Goal: Transaction & Acquisition: Purchase product/service

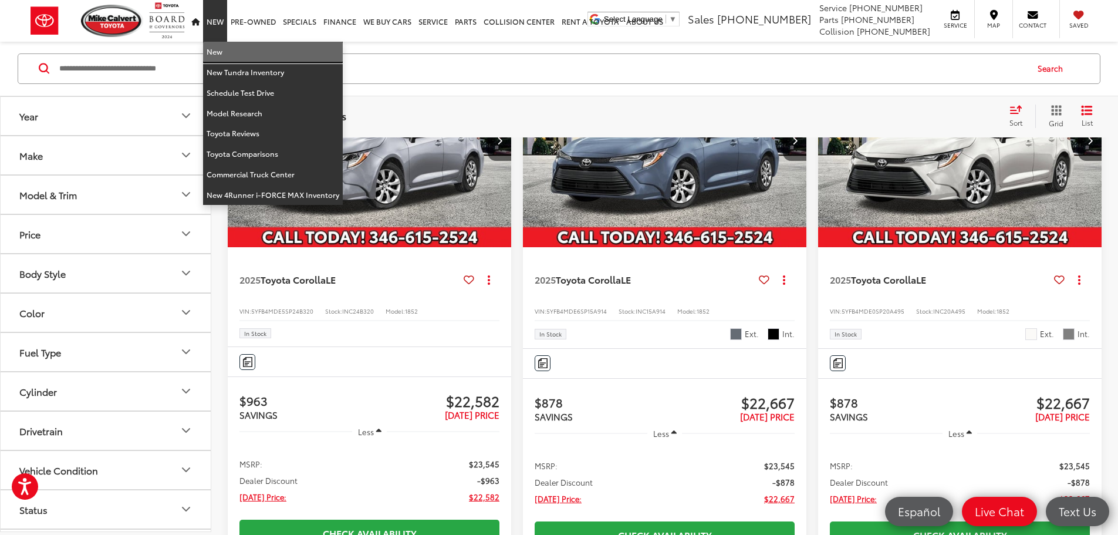
click at [229, 48] on link "New" at bounding box center [273, 52] width 140 height 21
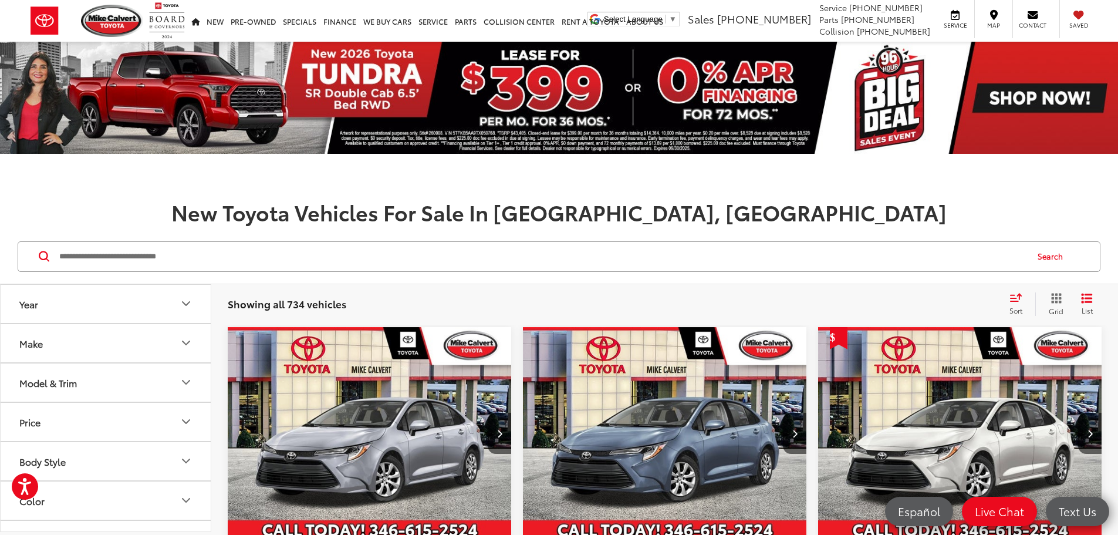
click at [102, 351] on button "Make" at bounding box center [106, 343] width 211 height 38
click at [91, 273] on button "Model & Trim" at bounding box center [106, 254] width 211 height 38
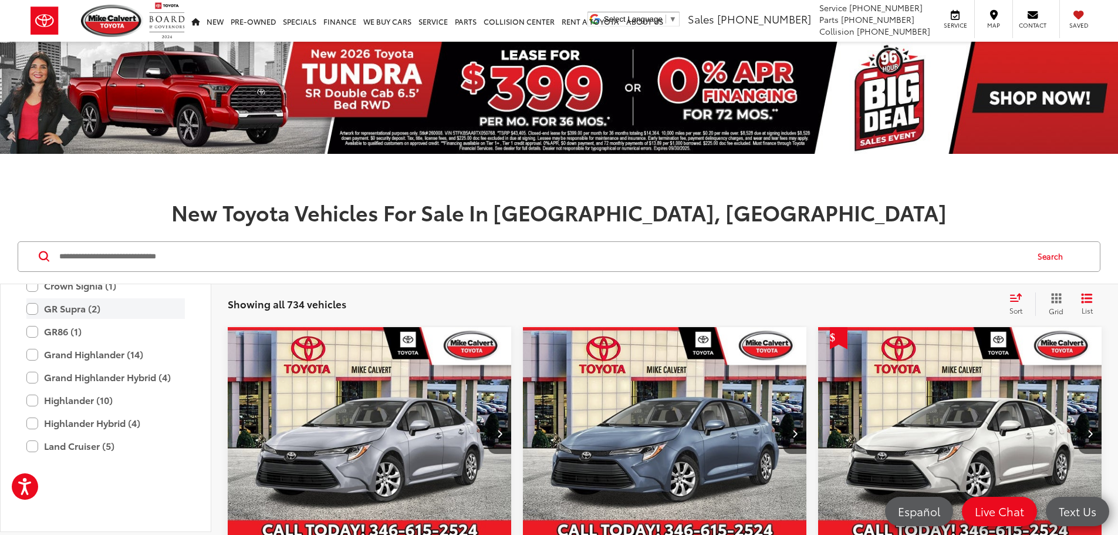
scroll to position [463, 0]
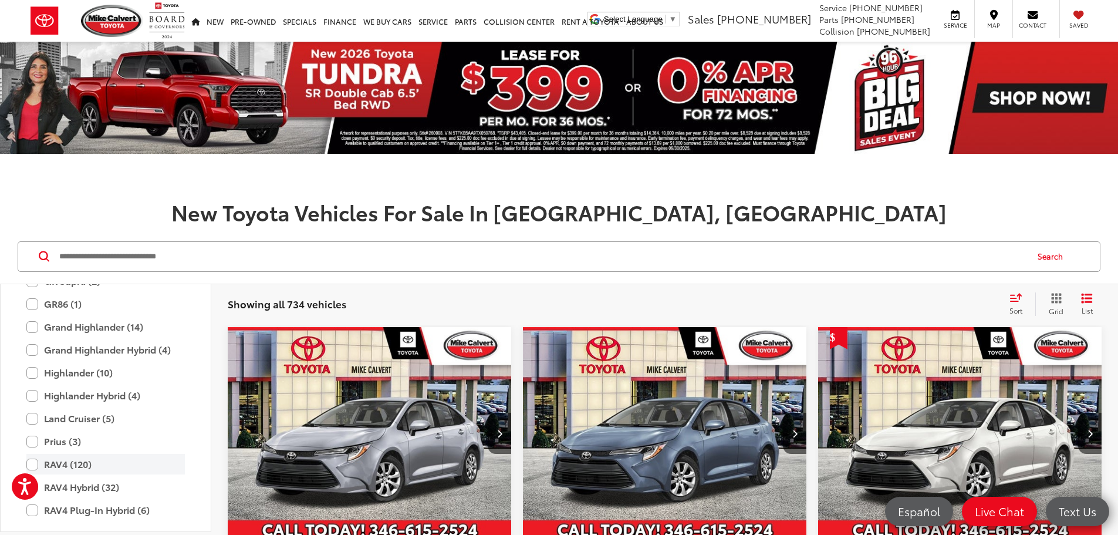
click at [86, 474] on label "RAV4 (120)" at bounding box center [105, 464] width 158 height 21
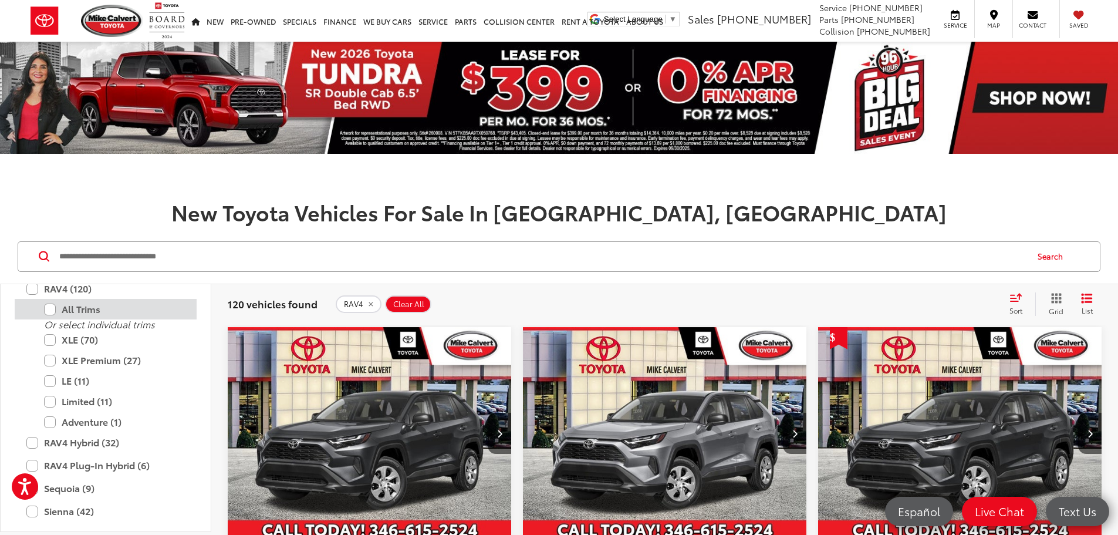
scroll to position [639, 0]
click at [86, 319] on label "All Trims" at bounding box center [114, 308] width 141 height 21
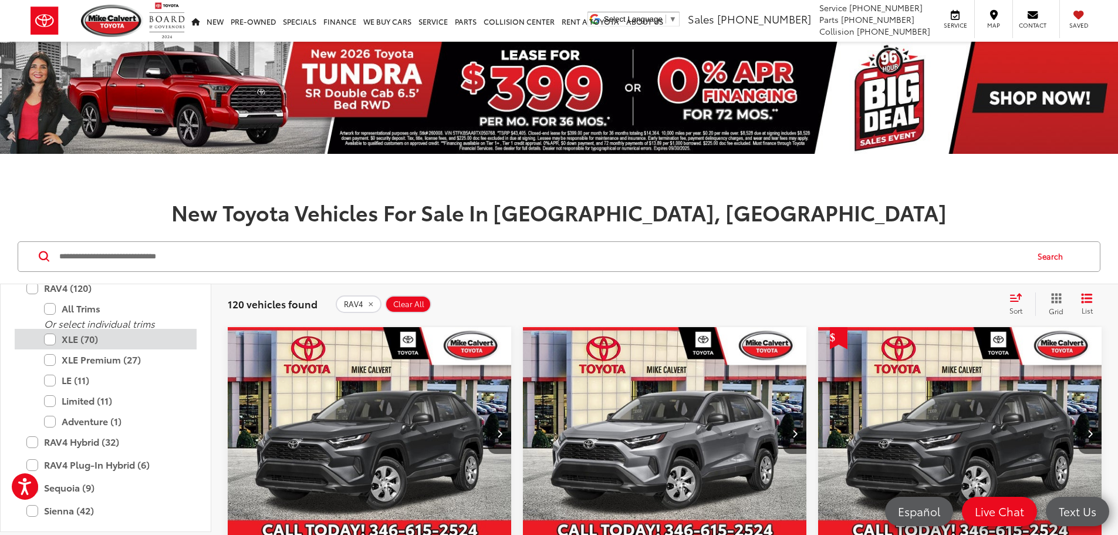
click at [102, 349] on label "XLE (70)" at bounding box center [114, 339] width 141 height 21
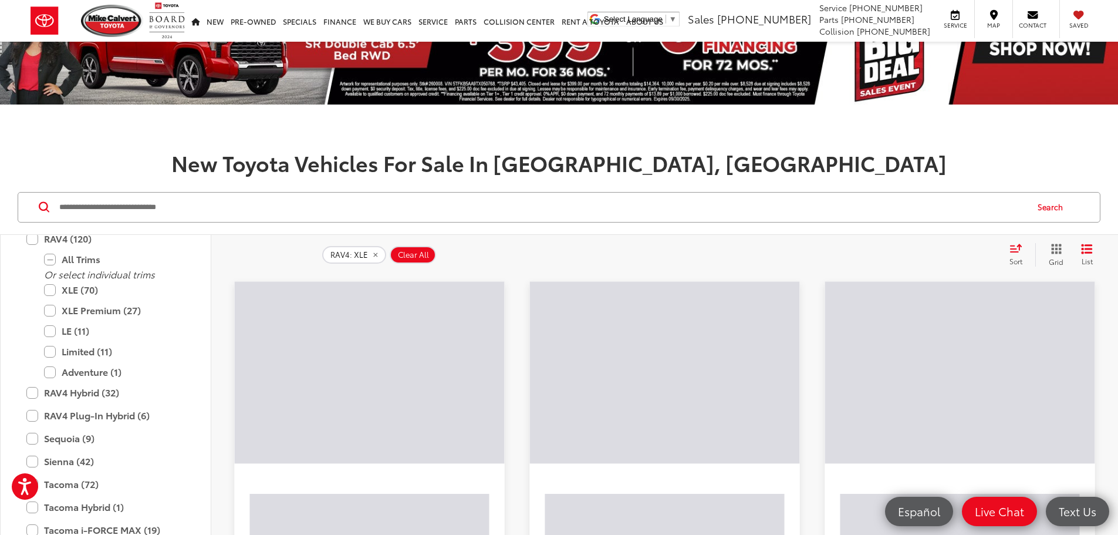
scroll to position [176, 0]
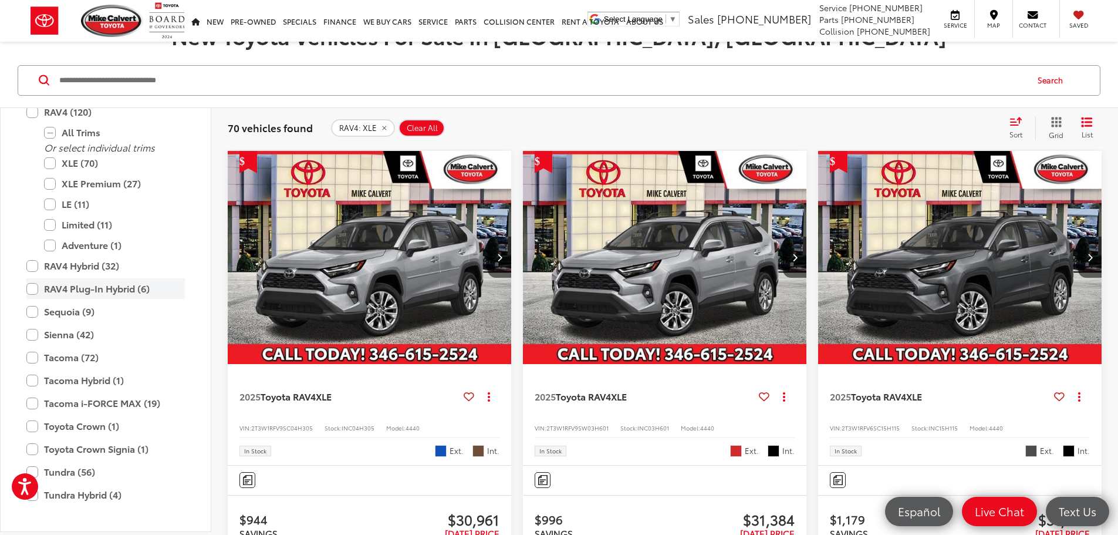
click at [87, 173] on label "XLE (70)" at bounding box center [114, 163] width 141 height 21
click at [107, 194] on label "XLE Premium (27)" at bounding box center [114, 183] width 141 height 21
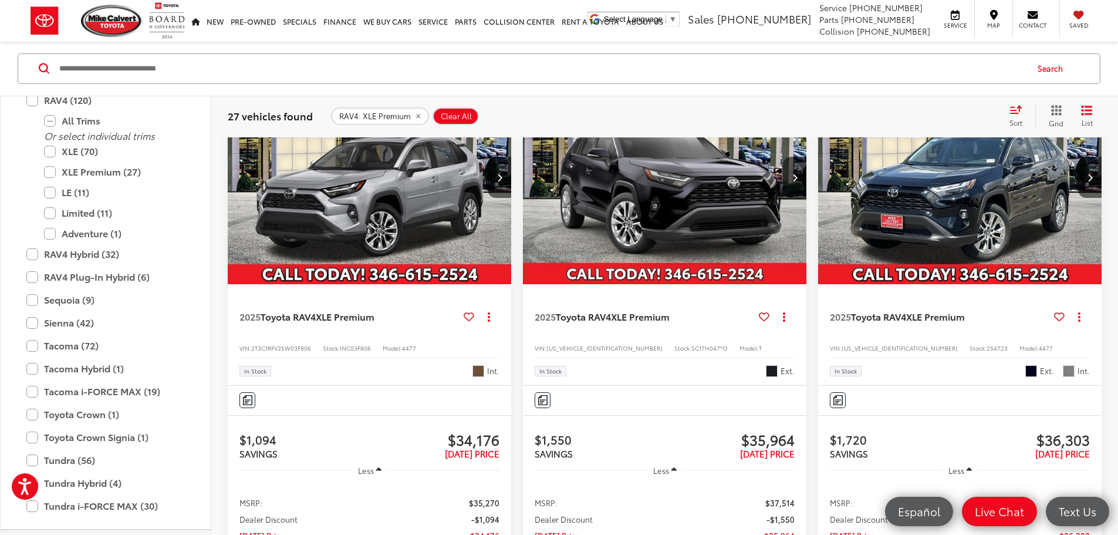
scroll to position [235, 0]
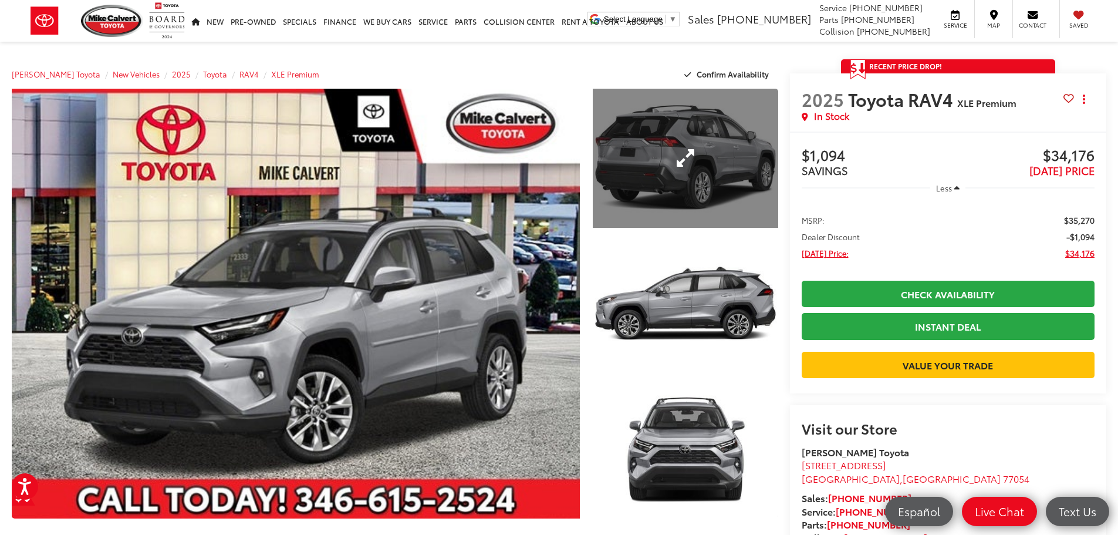
drag, startPoint x: 785, startPoint y: 345, endPoint x: 761, endPoint y: 89, distance: 257.0
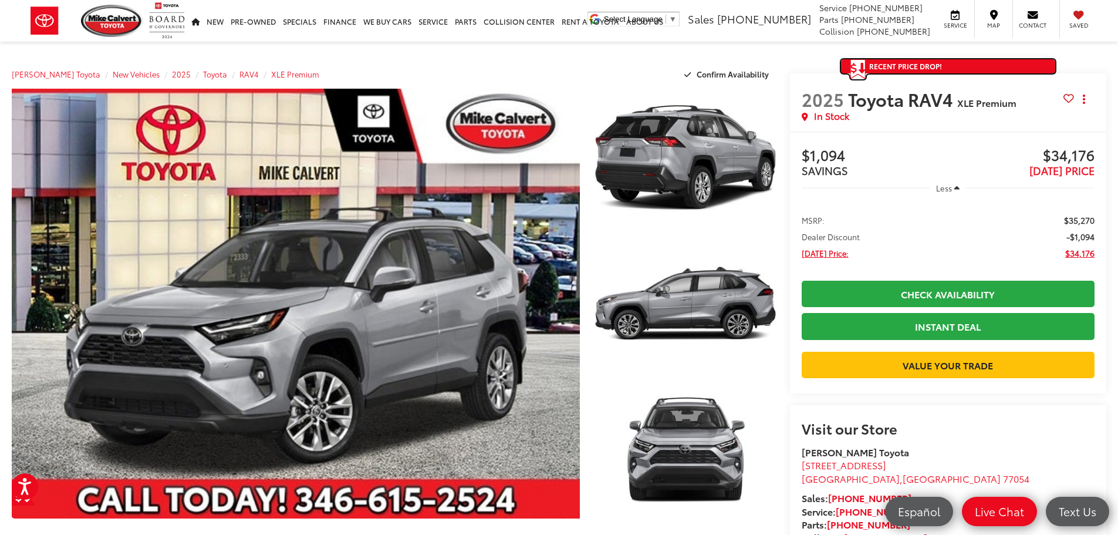
click at [906, 60] on link "Recent Price Drop!" at bounding box center [948, 66] width 214 height 14
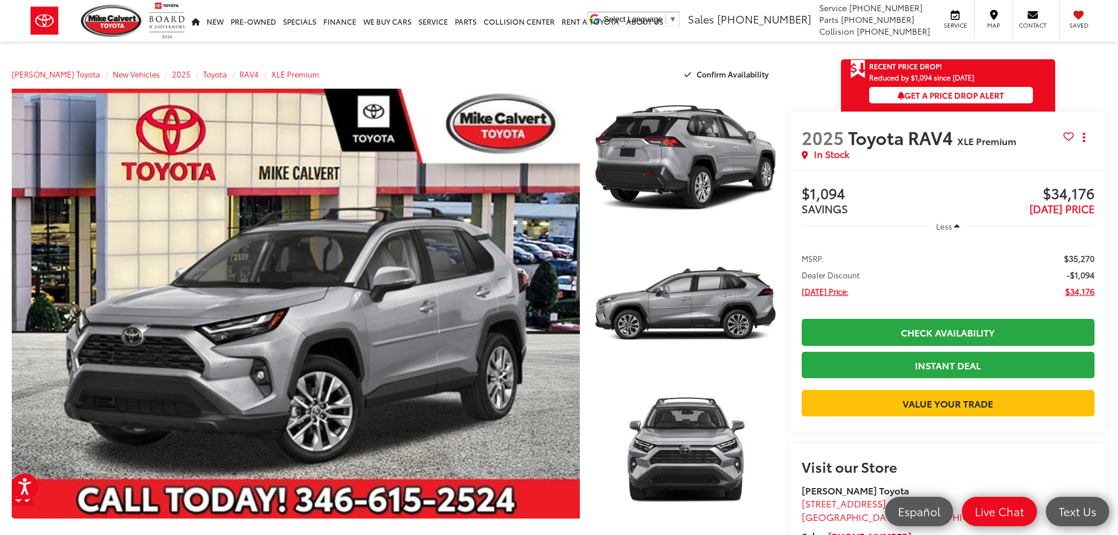
click at [892, 129] on span "Toyota RAV4" at bounding box center [902, 136] width 109 height 25
click at [1047, 194] on span "$34,176" at bounding box center [1021, 194] width 147 height 18
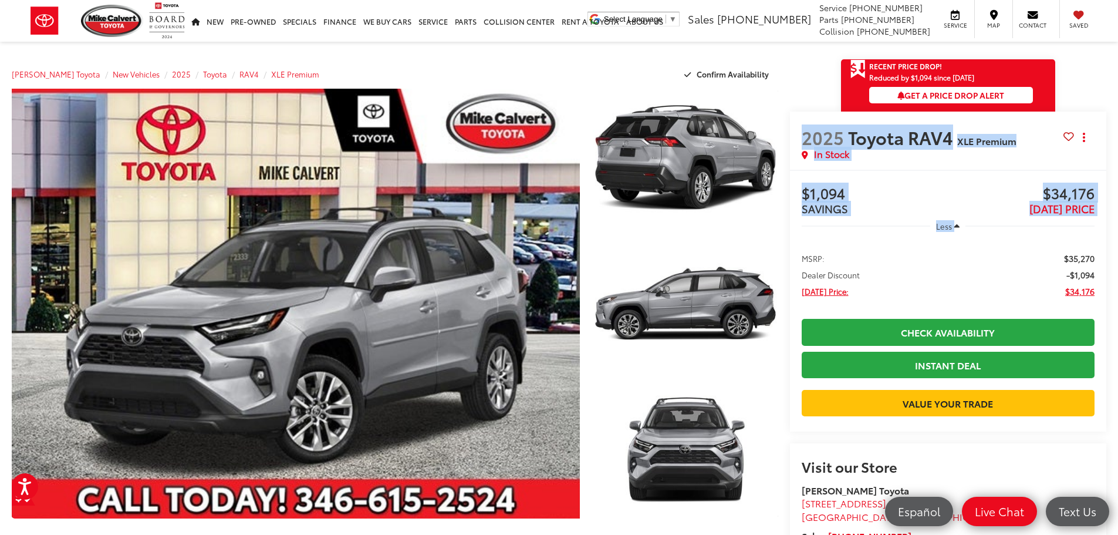
drag, startPoint x: 801, startPoint y: 139, endPoint x: 1096, endPoint y: 247, distance: 314.0
click at [1096, 247] on div "2025 Toyota RAV4 XLE Premium Copy Link Share Print In Stock Buy $1,094 SAVINGS …" at bounding box center [948, 272] width 317 height 320
click at [1037, 238] on div "Less MSRP: $35,270 Dealer Discount -$1,094 Today's Price: $34,176" at bounding box center [948, 261] width 293 height 93
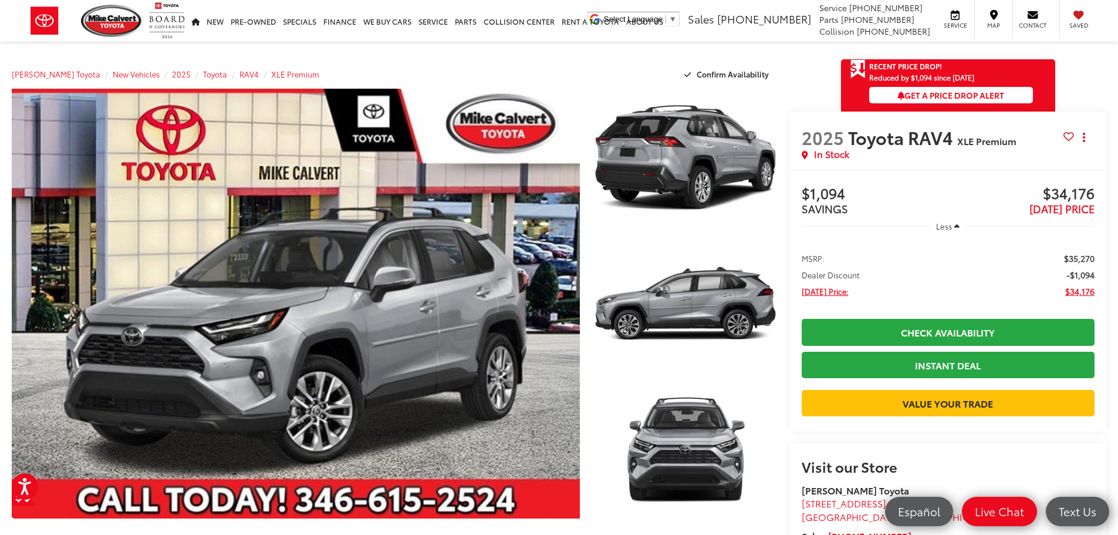
click at [900, 141] on span "Toyota RAV4" at bounding box center [902, 136] width 109 height 25
click at [988, 131] on h2 "2025 Toyota RAV4 XLE Premium" at bounding box center [933, 137] width 262 height 21
click at [1038, 188] on span "$34,176" at bounding box center [1021, 194] width 147 height 18
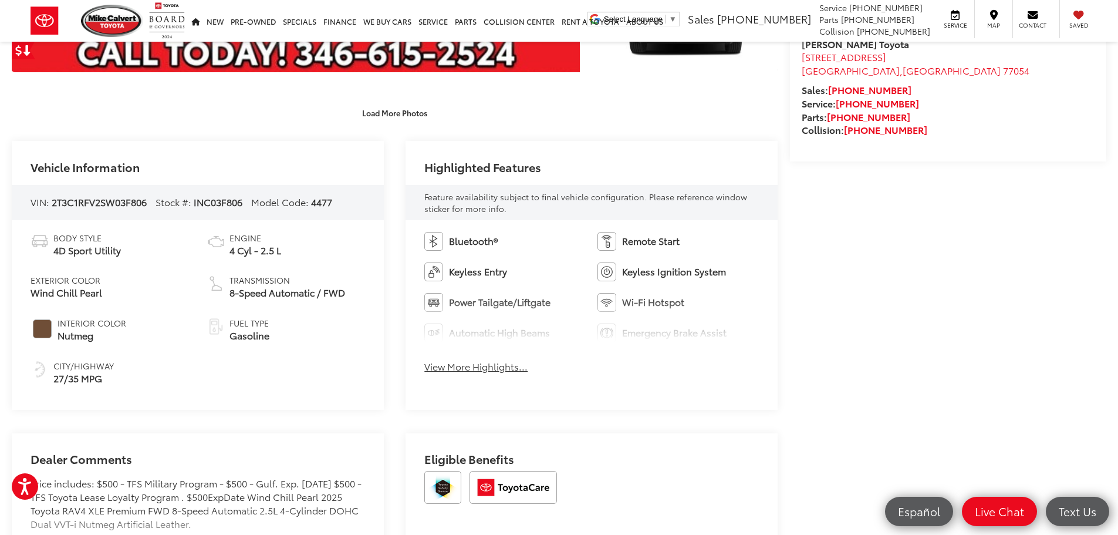
scroll to position [470, 0]
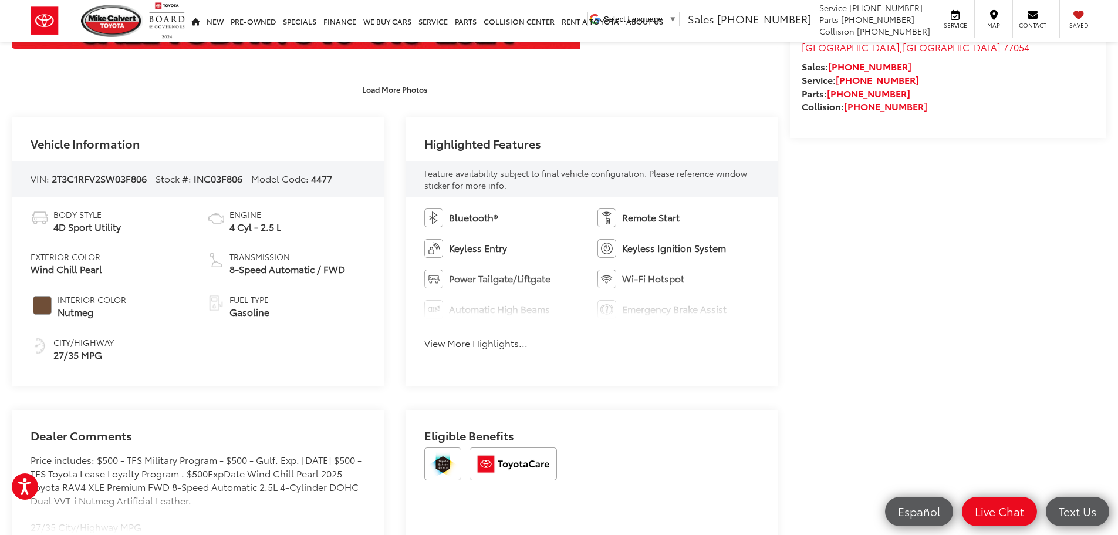
click at [505, 339] on button "View More Highlights..." at bounding box center [475, 342] width 103 height 13
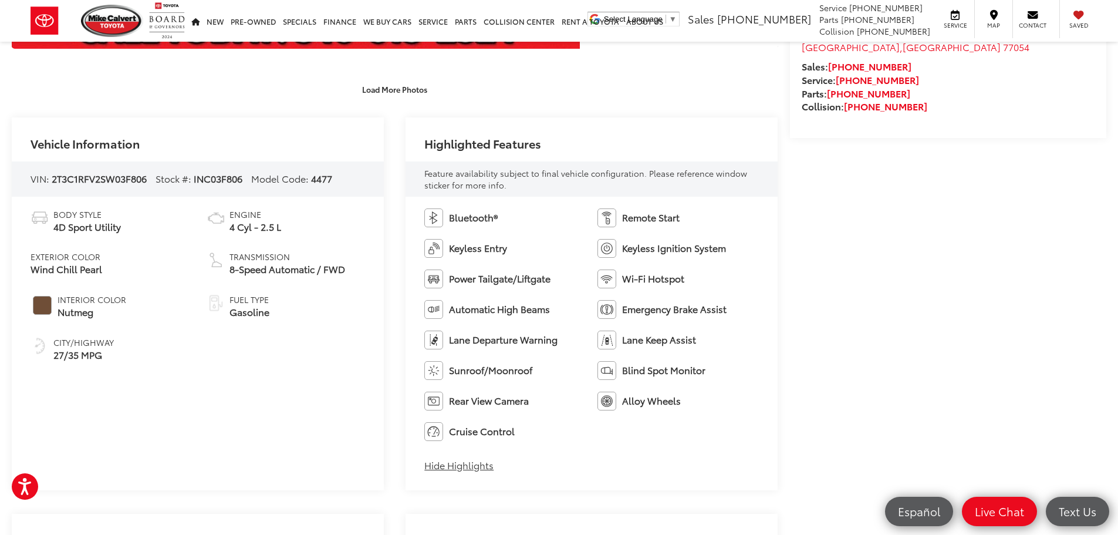
scroll to position [0, 0]
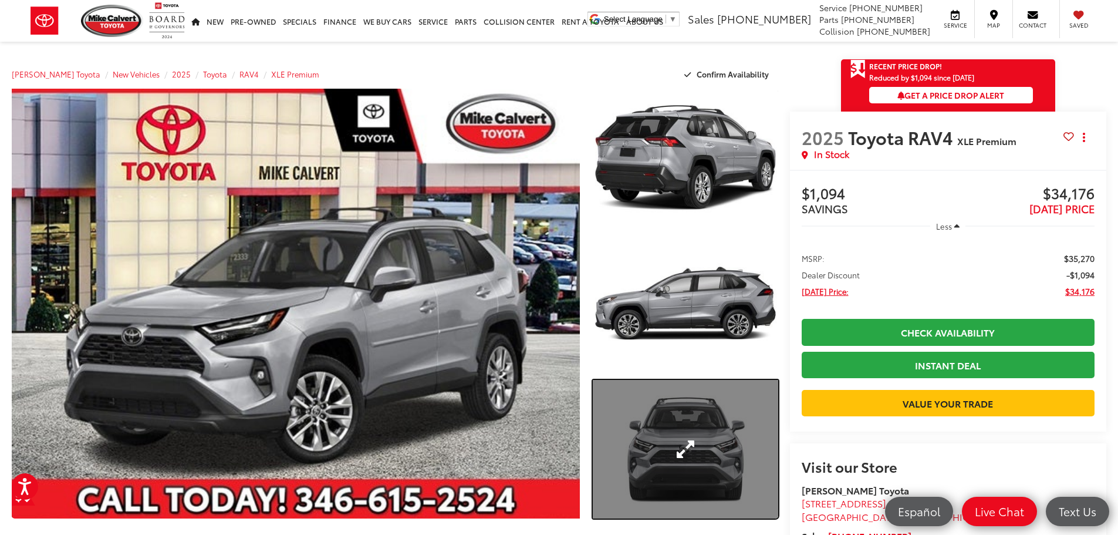
click at [671, 441] on link "Expand Photo 3" at bounding box center [685, 449] width 185 height 139
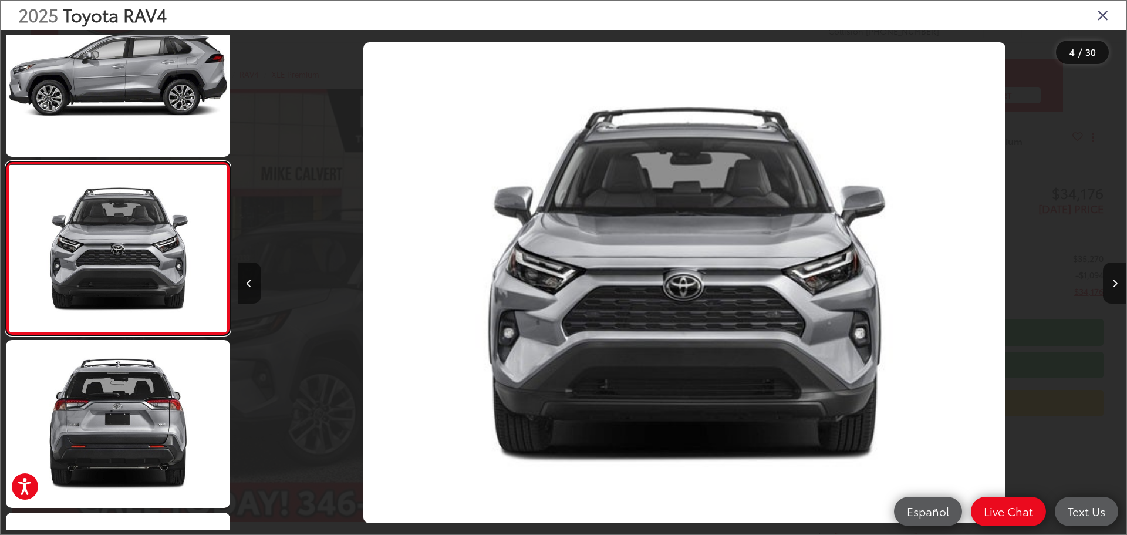
scroll to position [0, 2666]
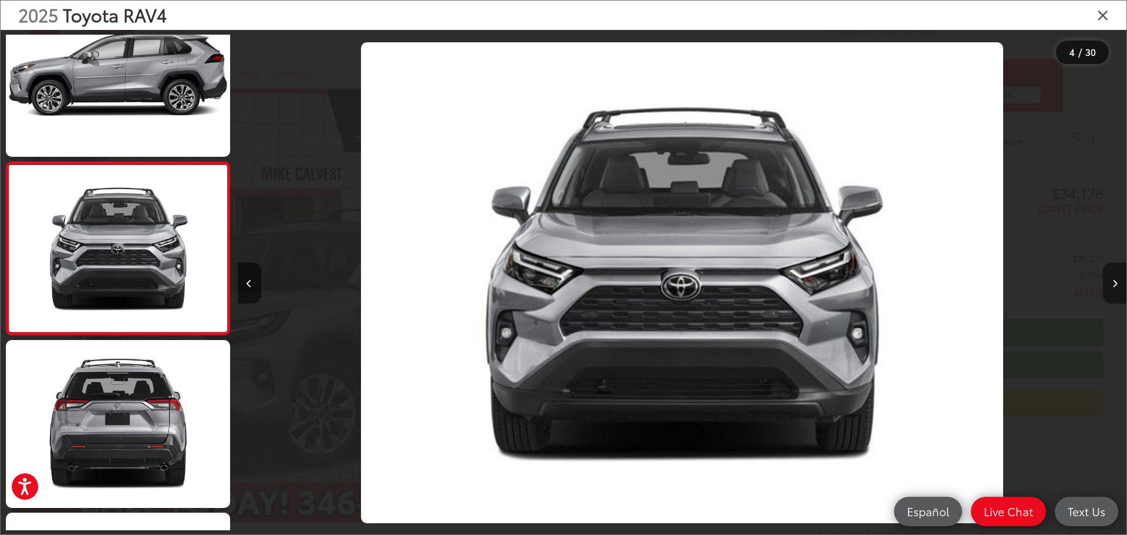
click at [1114, 287] on icon "Next image" at bounding box center [1114, 283] width 5 height 8
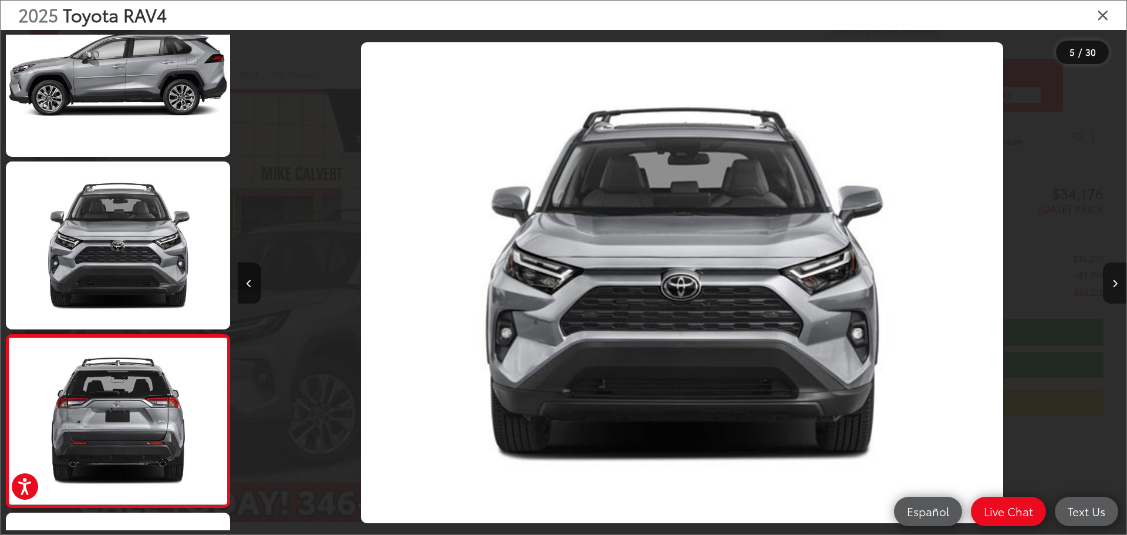
scroll to position [0, 3381]
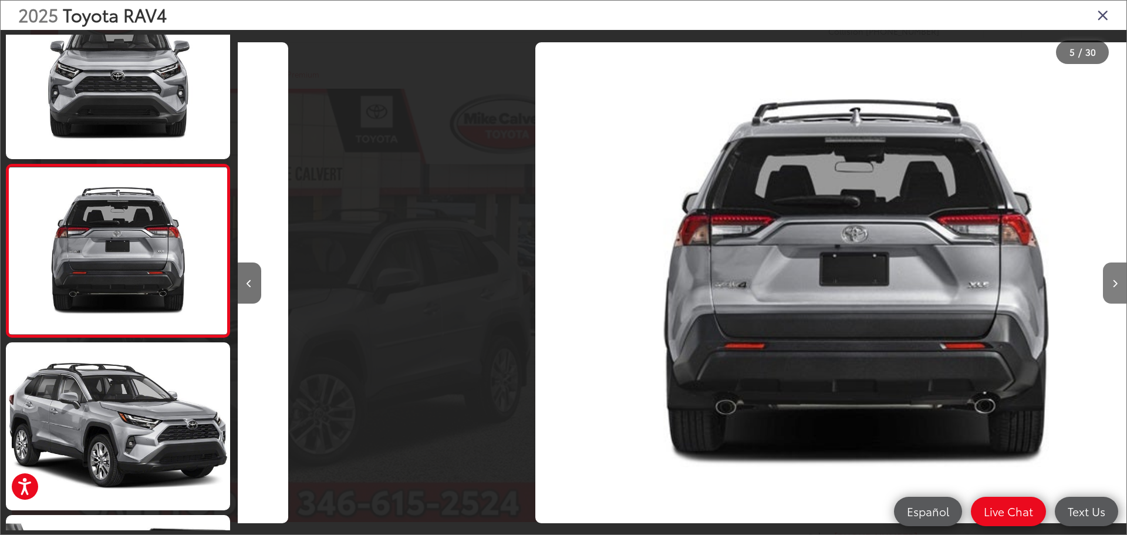
click at [1114, 287] on icon "Next image" at bounding box center [1114, 283] width 5 height 8
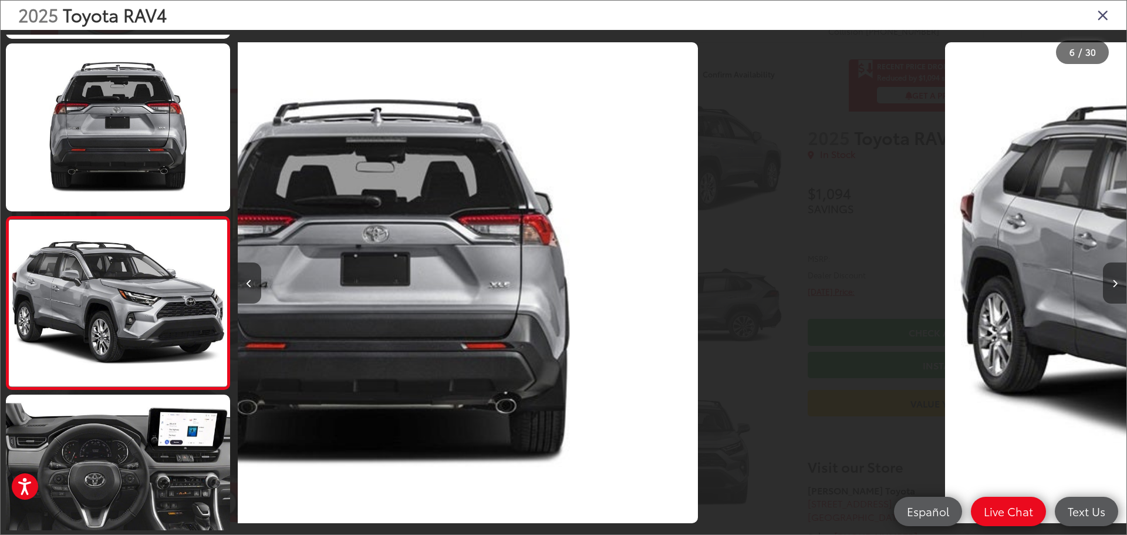
scroll to position [737, 0]
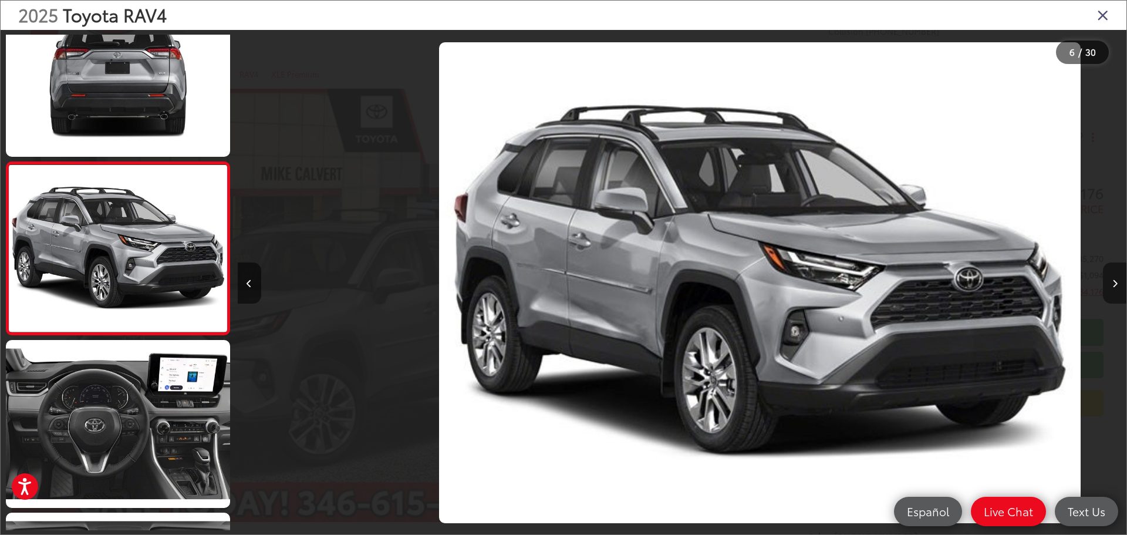
click at [1114, 287] on icon "Next image" at bounding box center [1114, 283] width 5 height 8
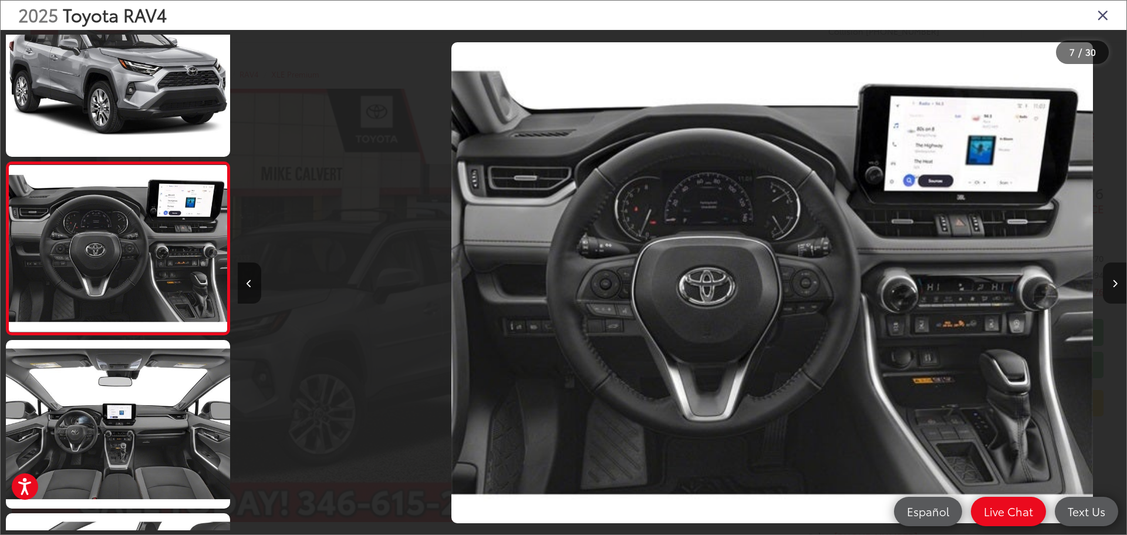
scroll to position [0, 5318]
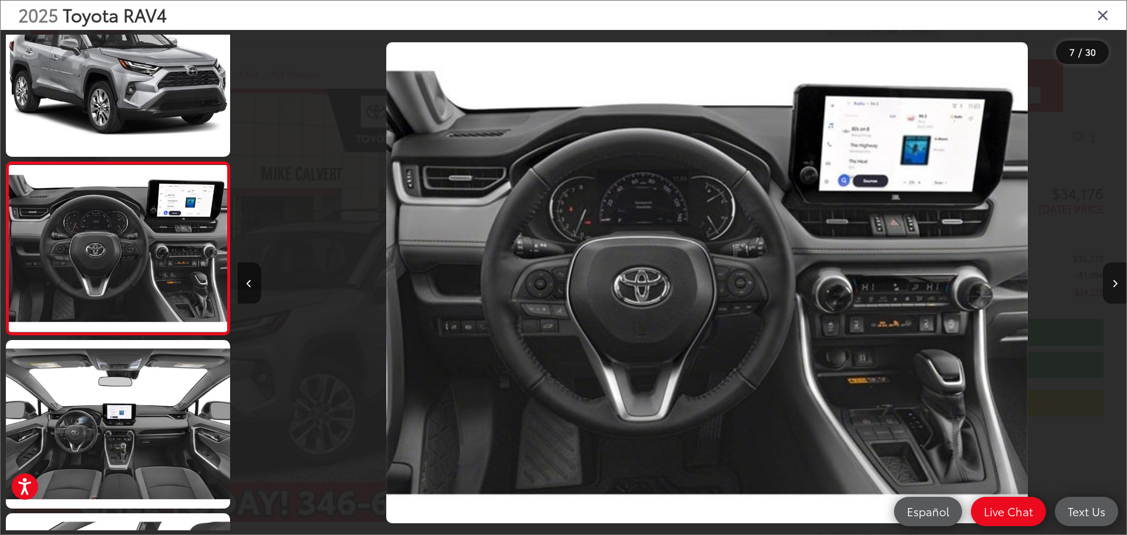
click at [1114, 287] on icon "Next image" at bounding box center [1114, 283] width 5 height 8
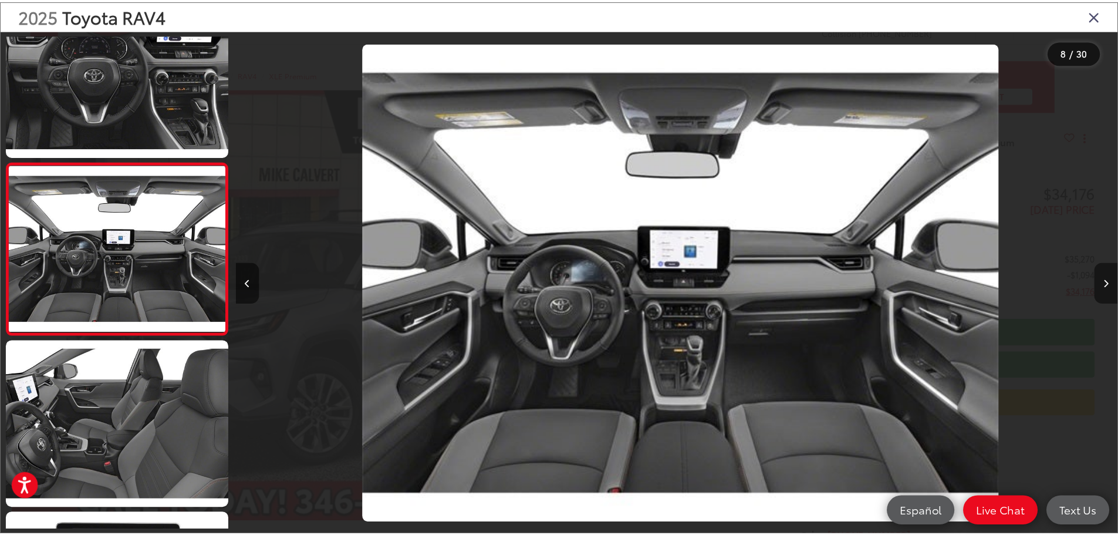
scroll to position [0, 6222]
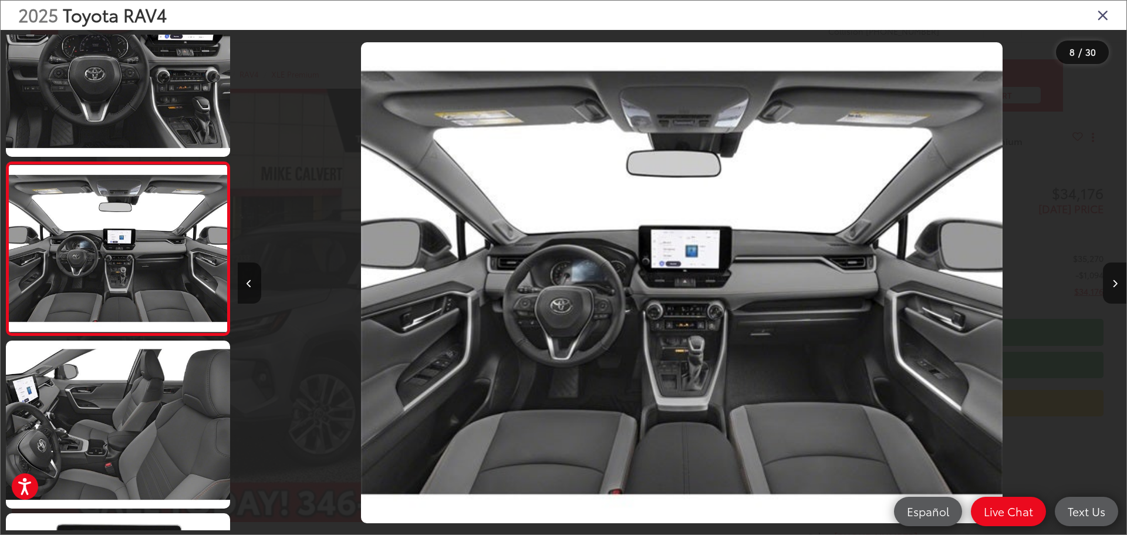
click at [1099, 13] on icon "Close gallery" at bounding box center [1103, 14] width 12 height 15
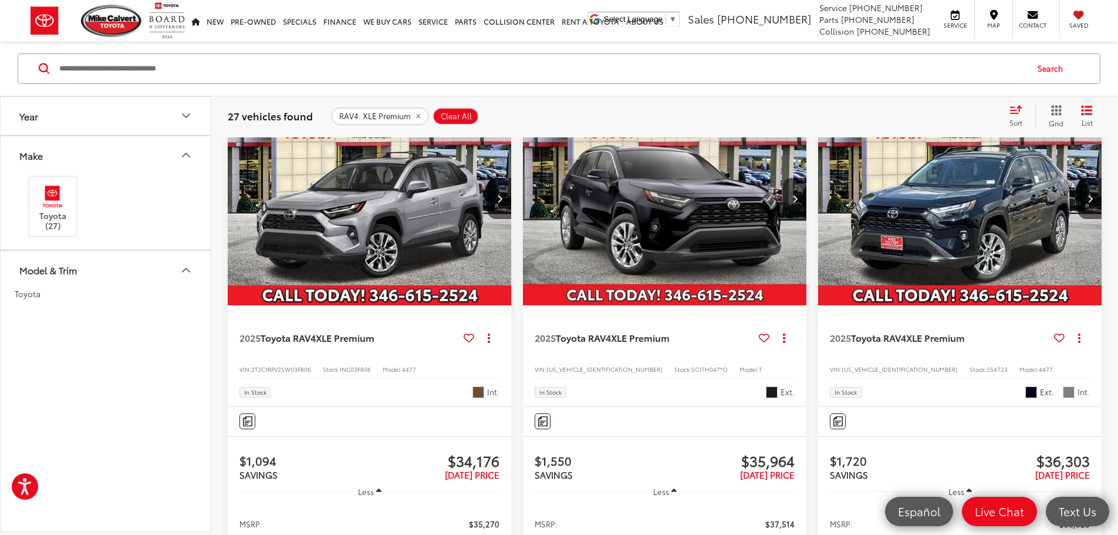
scroll to position [639, 0]
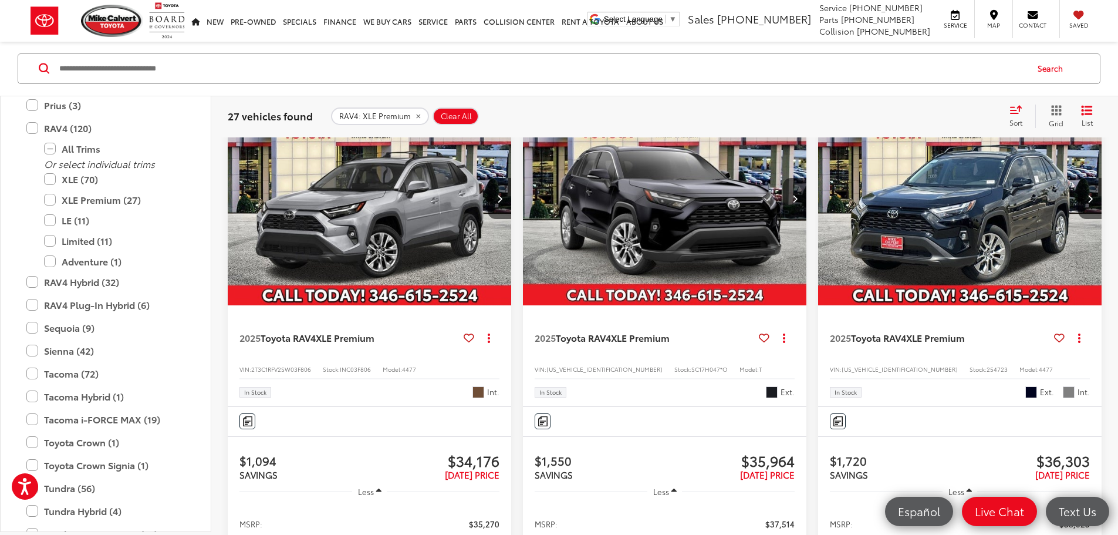
click at [391, 56] on input "Search by Make, Model, or Keyword" at bounding box center [542, 69] width 968 height 28
click at [391, 48] on div "Search" at bounding box center [559, 69] width 1118 height 55
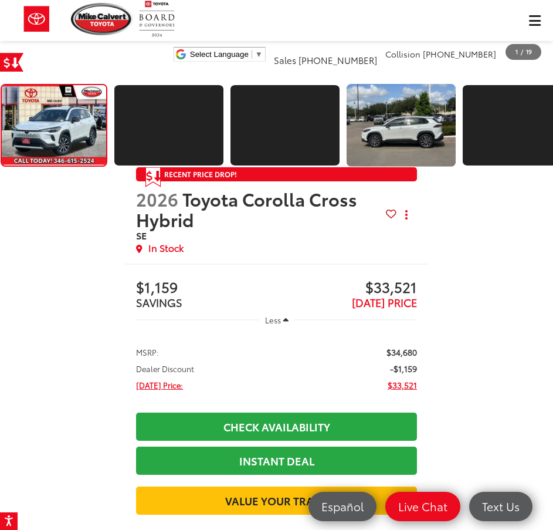
scroll to position [411, 0]
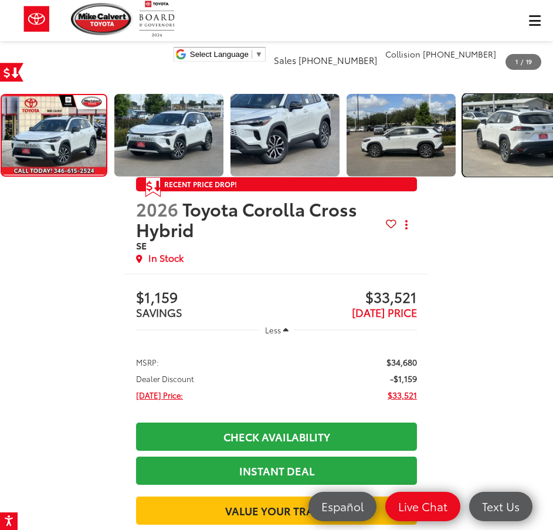
click at [534, 131] on img "Expand Photo 4" at bounding box center [518, 134] width 112 height 83
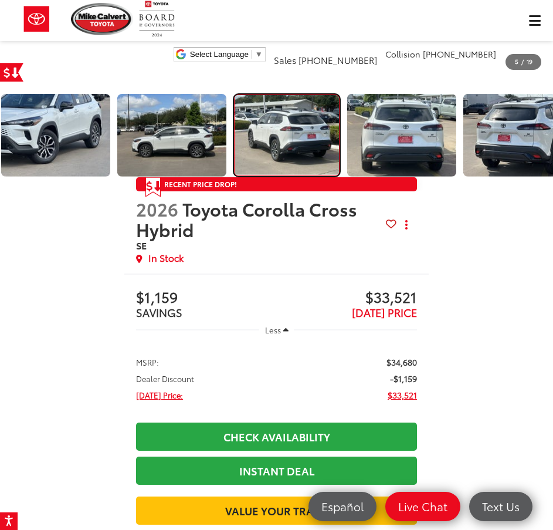
scroll to position [0, 242]
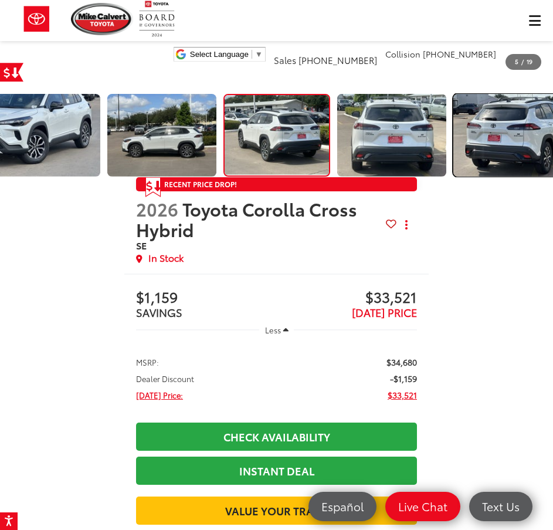
click at [534, 131] on img "Expand Photo 6" at bounding box center [509, 134] width 112 height 83
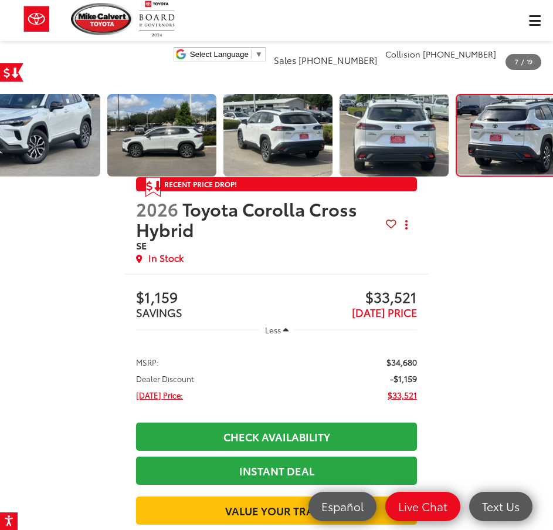
scroll to position [0, 2846]
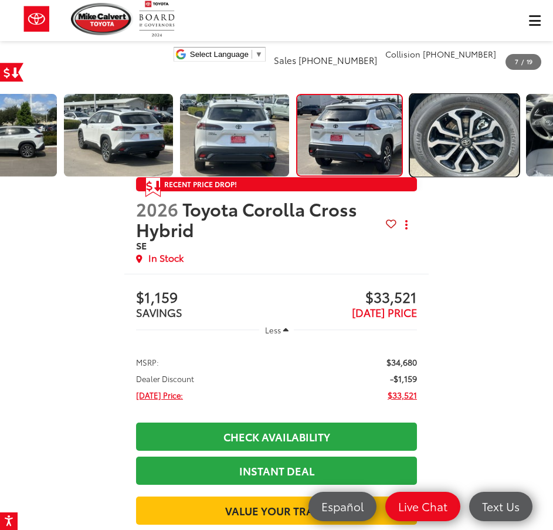
click at [534, 131] on div at bounding box center [276, 134] width 553 height 83
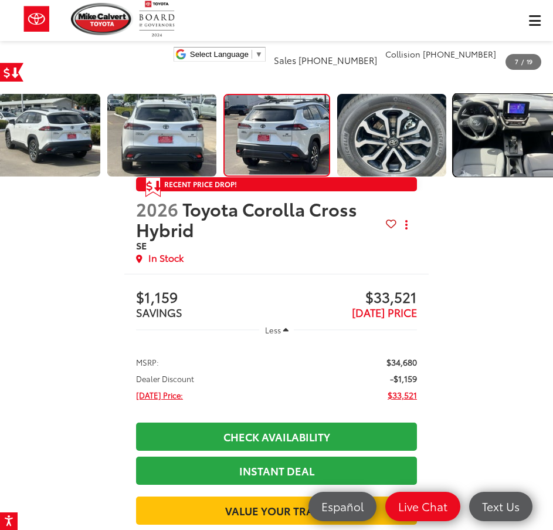
click at [534, 131] on img "Expand Photo 8" at bounding box center [509, 134] width 112 height 83
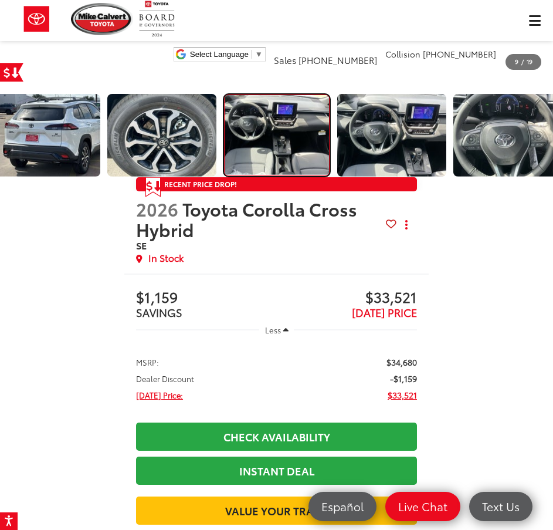
scroll to position [0, 4428]
click at [265, 141] on img "Expand Photo 8" at bounding box center [277, 135] width 106 height 80
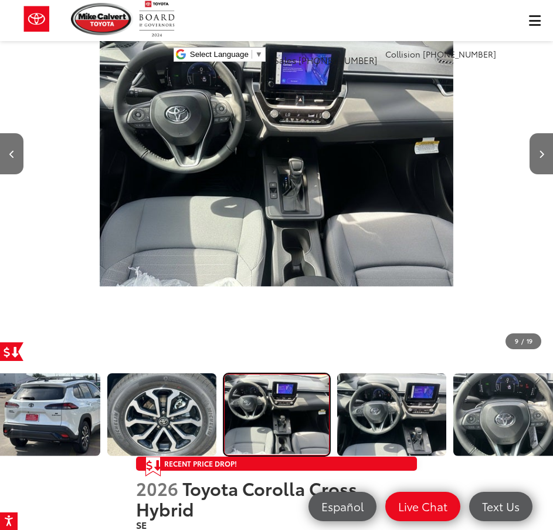
scroll to position [0, 0]
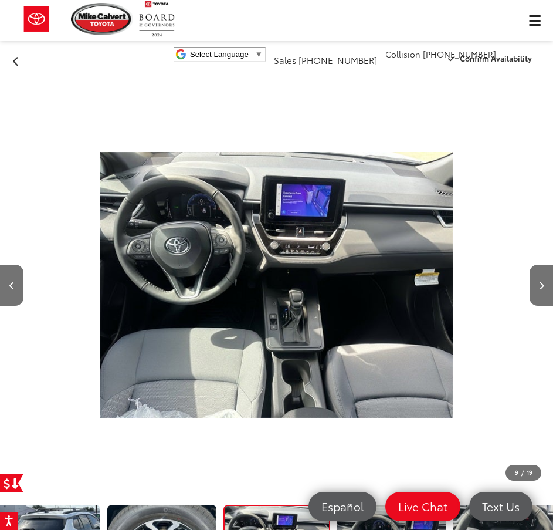
click at [162, 153] on img "2026 Toyota Corolla Cross Hybrid Hybrid SE 9" at bounding box center [277, 284] width 355 height 415
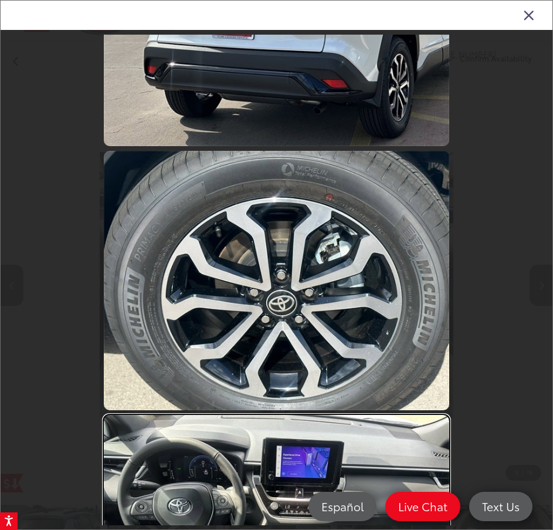
scroll to position [1992, 0]
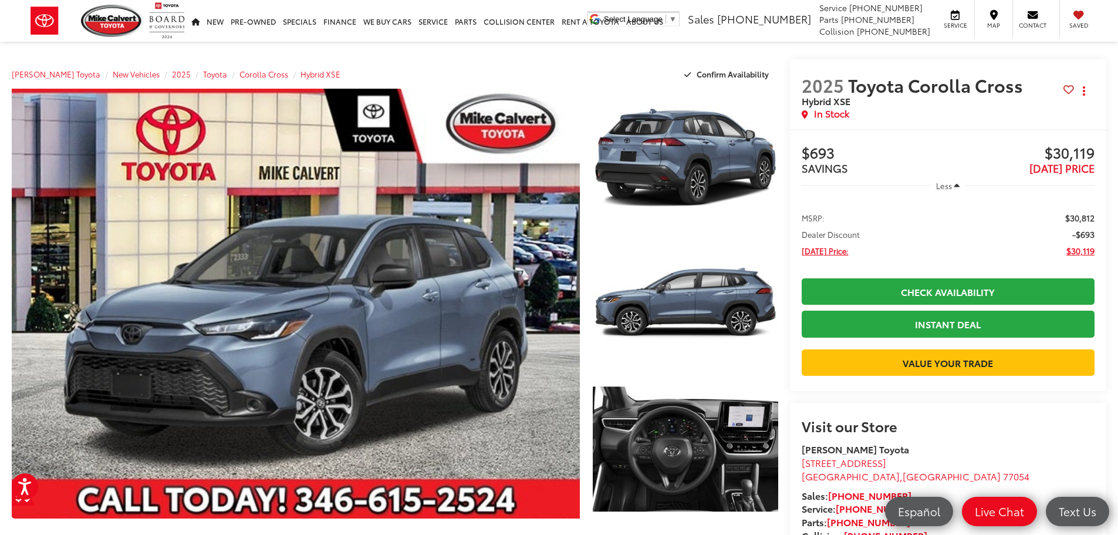
click at [954, 79] on span "Toyota Corolla Cross" at bounding box center [937, 84] width 179 height 25
click at [941, 83] on span "Toyota Corolla Cross" at bounding box center [937, 84] width 179 height 25
click at [924, 83] on span "Toyota Corolla Cross" at bounding box center [937, 84] width 179 height 25
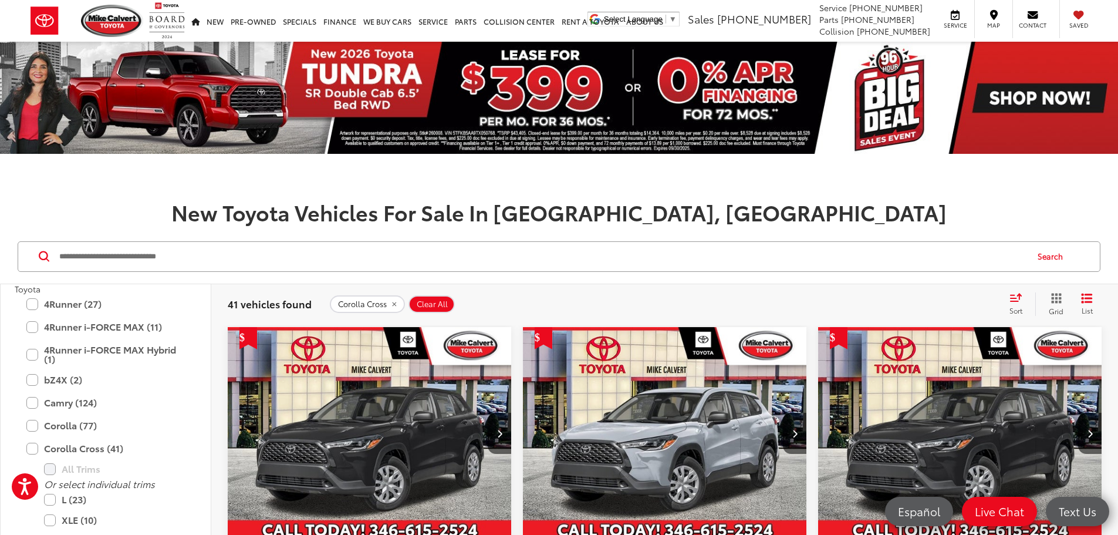
scroll to position [235, 0]
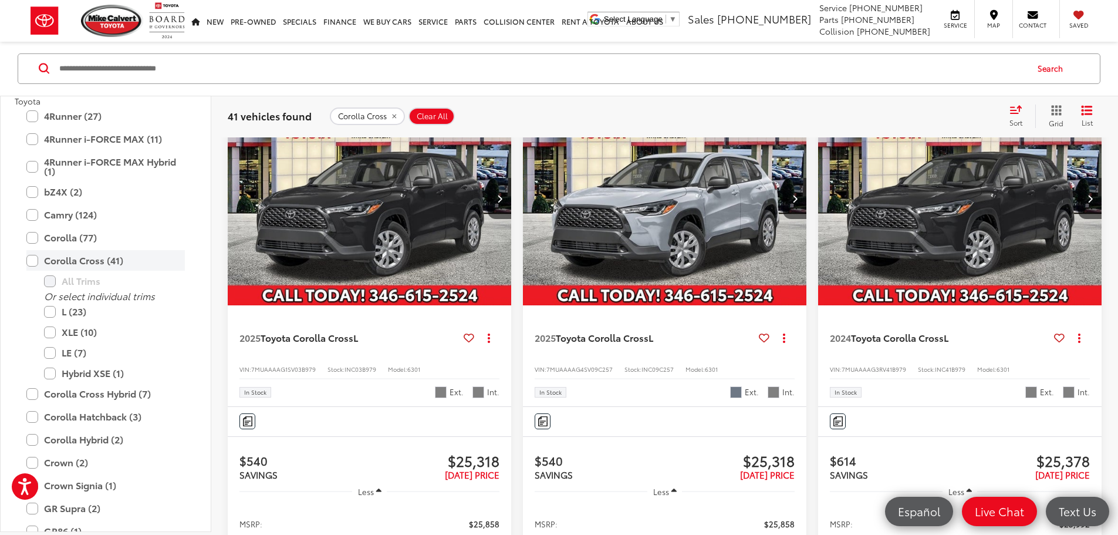
click at [48, 260] on label "Corolla Cross (41)" at bounding box center [105, 261] width 158 height 21
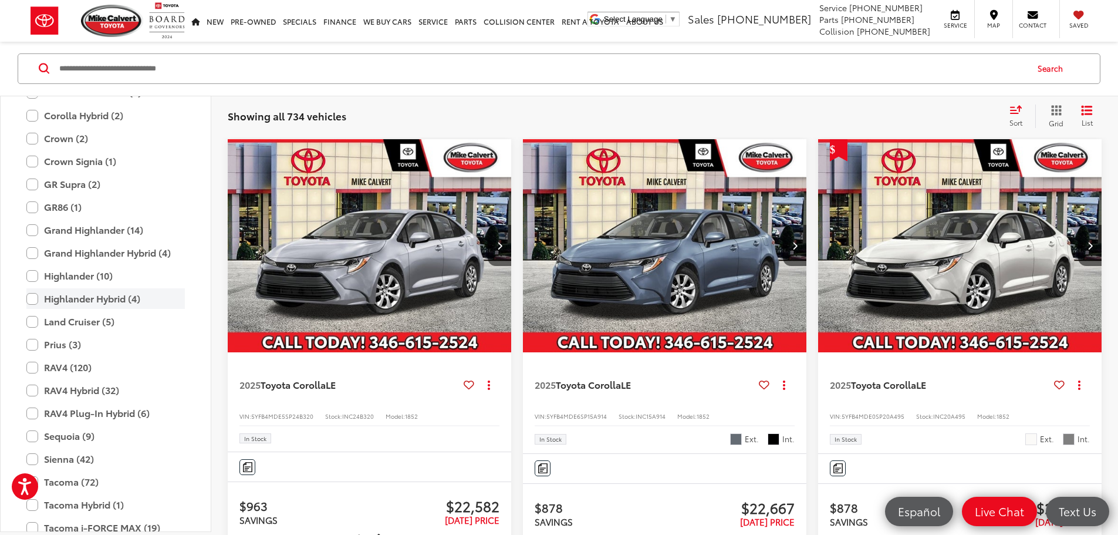
scroll to position [345, 0]
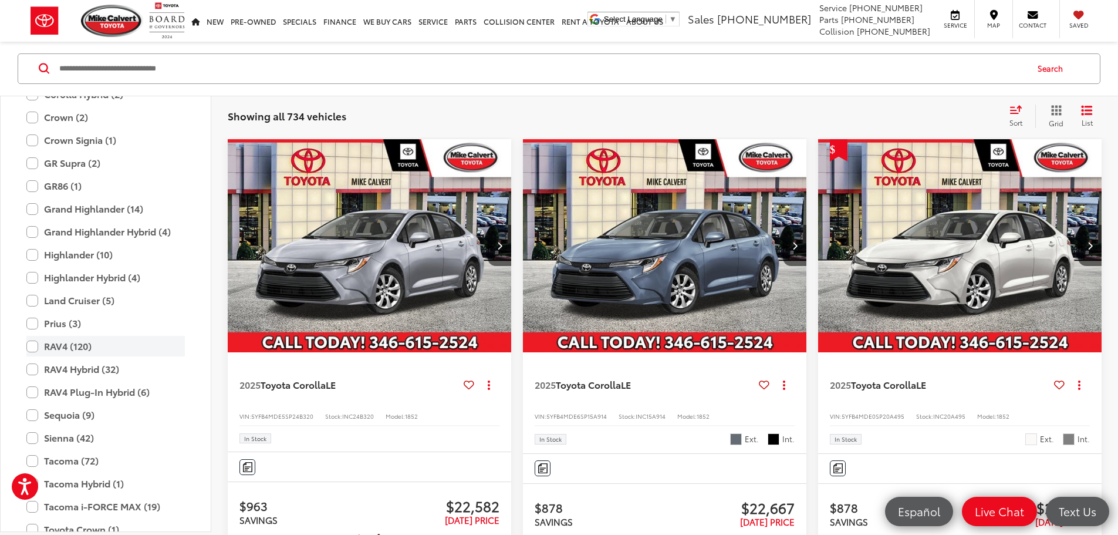
click at [28, 342] on label "RAV4 (120)" at bounding box center [105, 346] width 158 height 21
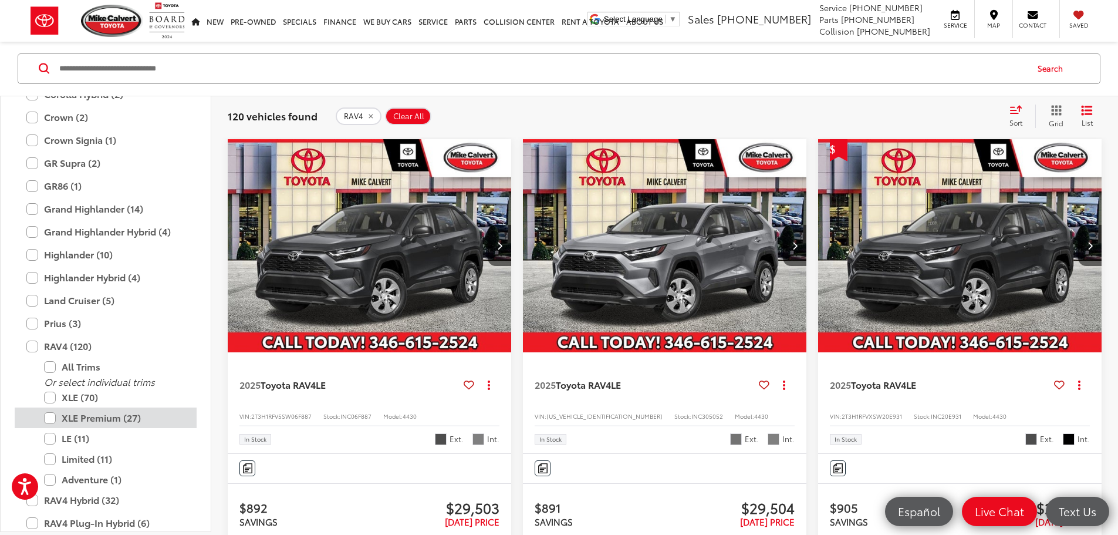
click at [47, 412] on label "XLE Premium (27)" at bounding box center [114, 418] width 141 height 21
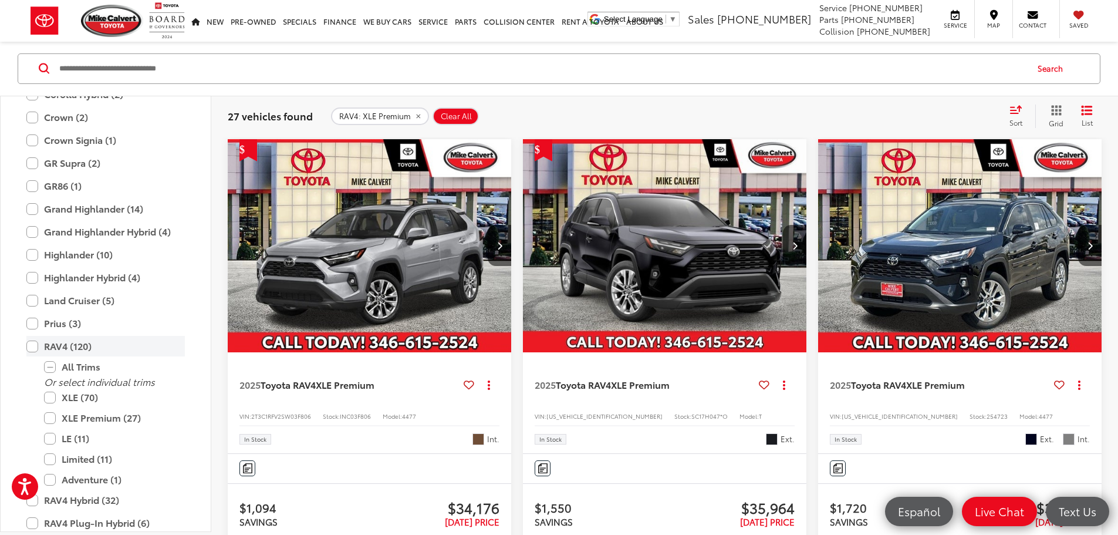
click at [101, 349] on label "RAV4 (120)" at bounding box center [105, 346] width 158 height 21
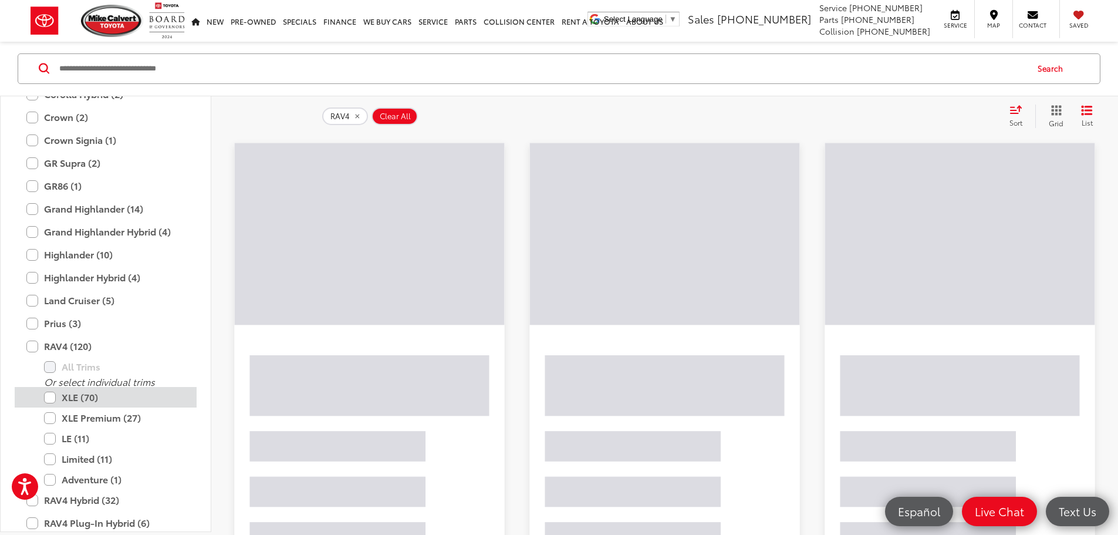
click at [66, 402] on label "XLE (70)" at bounding box center [114, 397] width 141 height 21
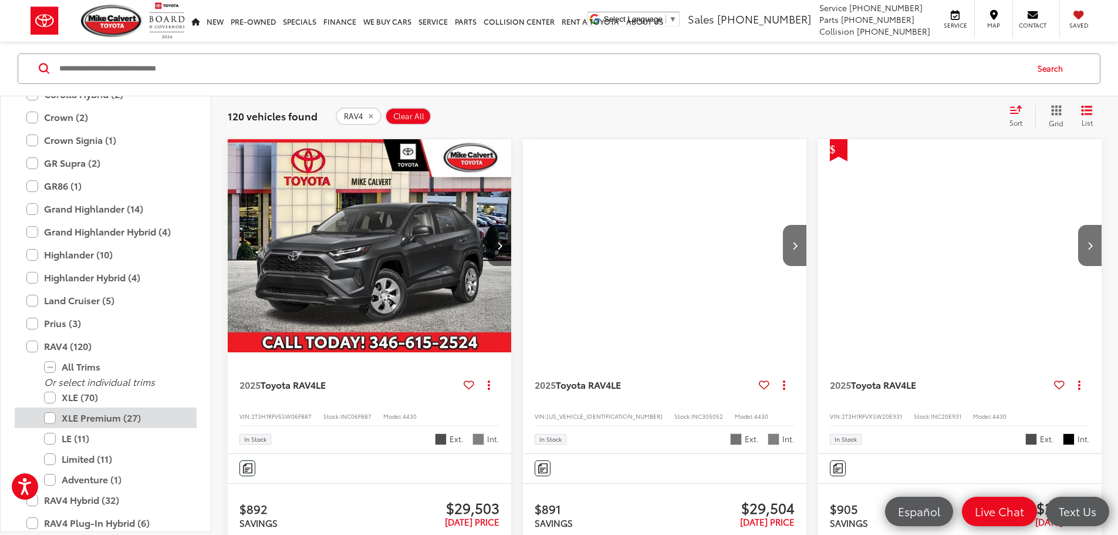
click at [66, 416] on label "XLE Premium (27)" at bounding box center [114, 418] width 141 height 21
click at [63, 391] on label "XLE (70)" at bounding box center [114, 397] width 141 height 21
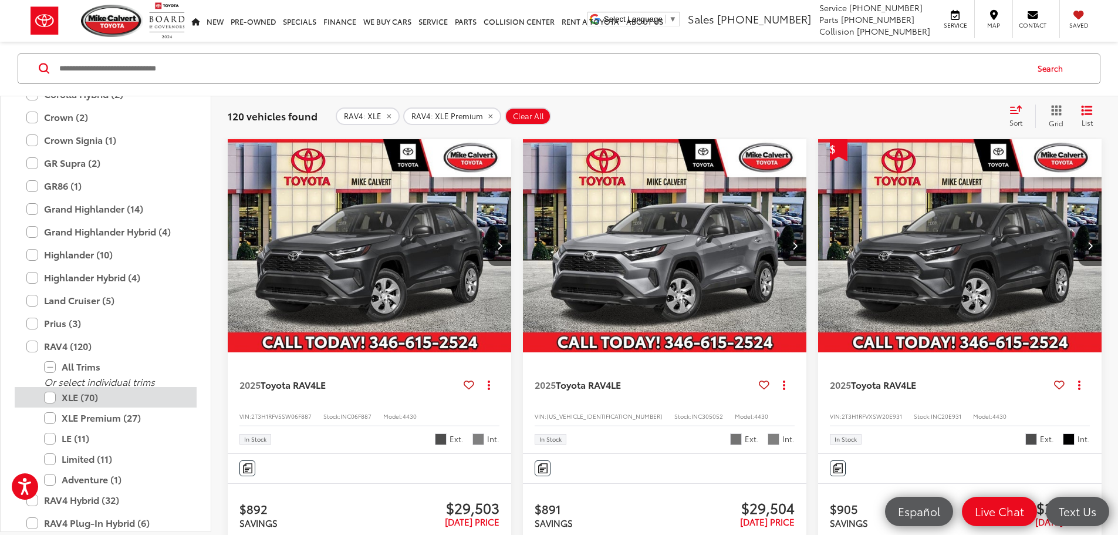
click at [53, 399] on label "XLE (70)" at bounding box center [114, 397] width 141 height 21
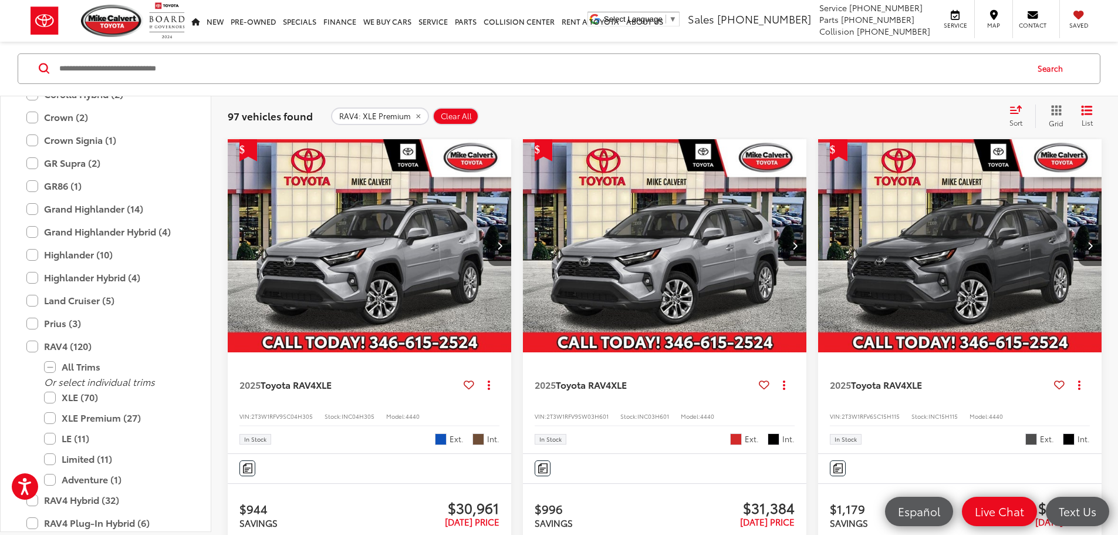
click at [667, 102] on div "97 vehicles found RAV4: XLE Premium Clear All + 0 test Sort Price: High to Low …" at bounding box center [664, 116] width 907 height 42
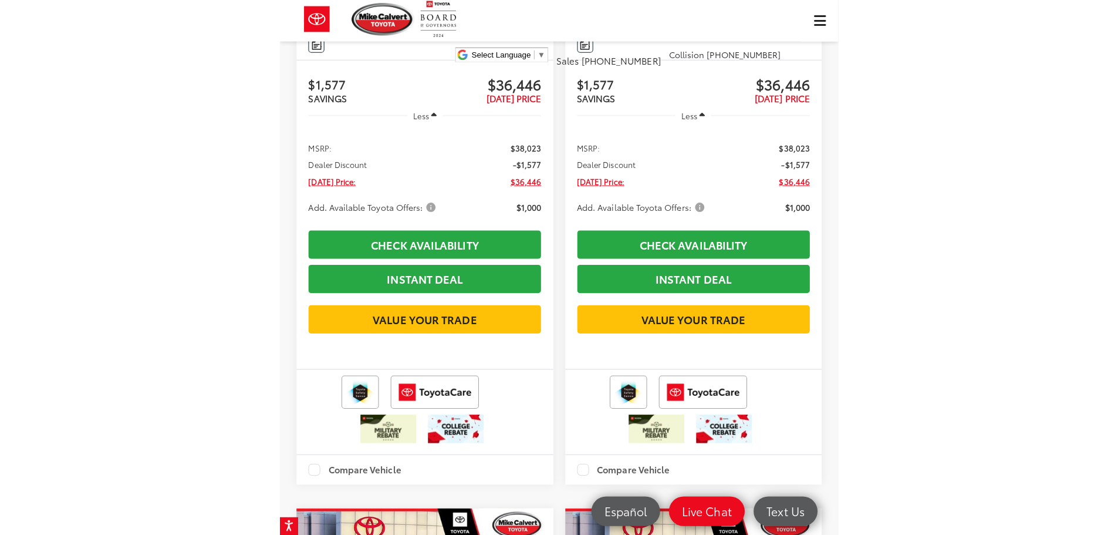
scroll to position [2713, 0]
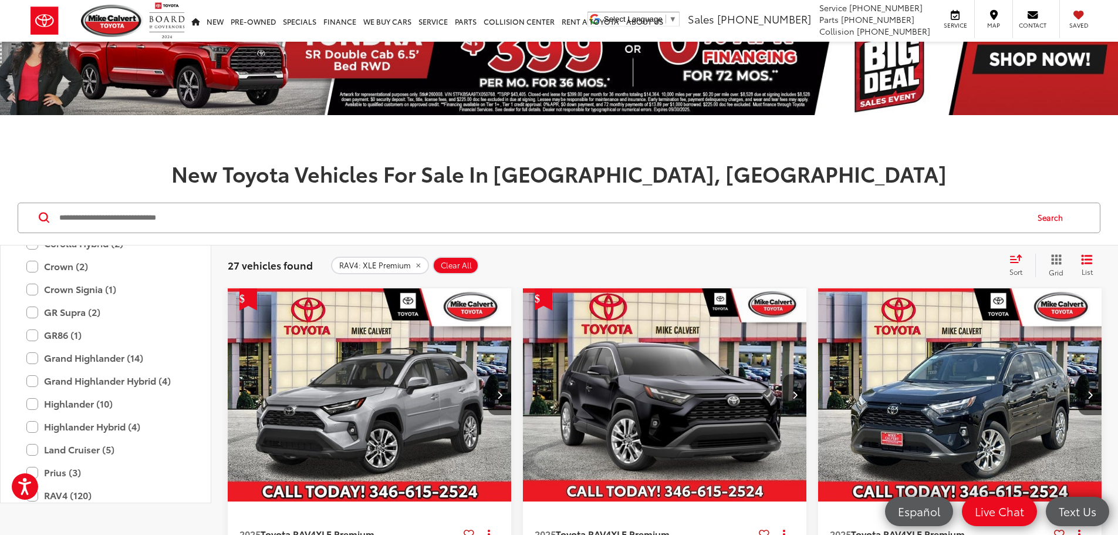
scroll to position [0, 0]
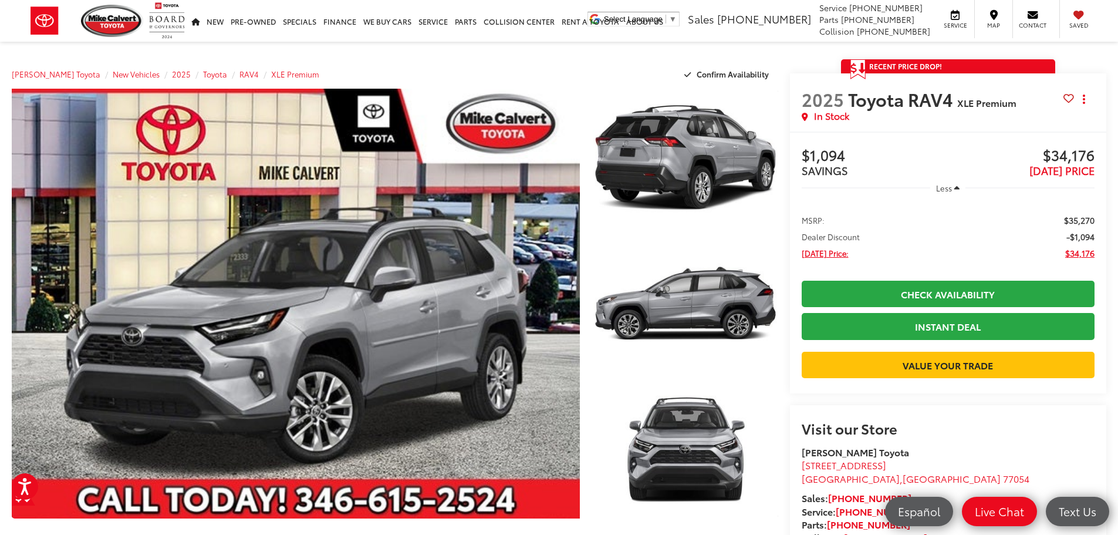
click at [1074, 256] on span "$34,176" at bounding box center [1079, 253] width 29 height 12
click at [822, 253] on span "[DATE] Price:" at bounding box center [825, 253] width 47 height 12
